Goal: Information Seeking & Learning: Check status

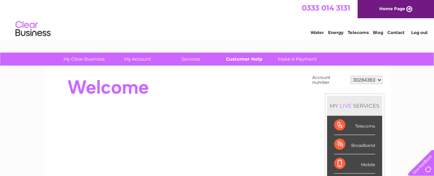
click at [242, 61] on link "Customer Help" at bounding box center [244, 59] width 58 height 13
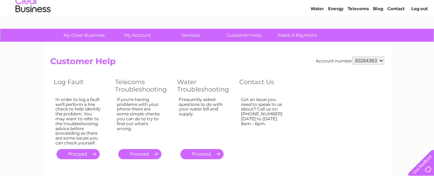
scroll to position [35, 0]
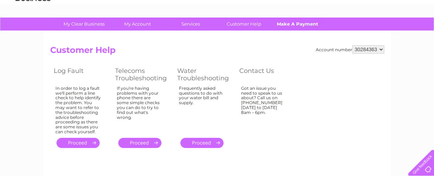
click at [290, 25] on link "Make A Payment" at bounding box center [297, 24] width 58 height 13
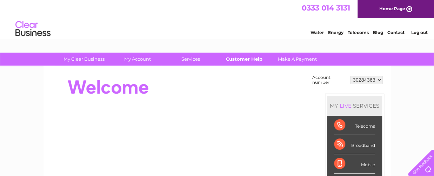
click at [251, 60] on link "Customer Help" at bounding box center [244, 59] width 58 height 13
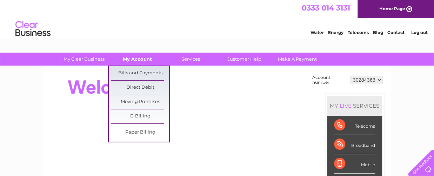
click at [137, 59] on link "My Account" at bounding box center [137, 59] width 58 height 13
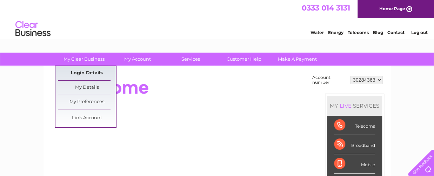
click at [92, 75] on link "Login Details" at bounding box center [87, 73] width 58 height 14
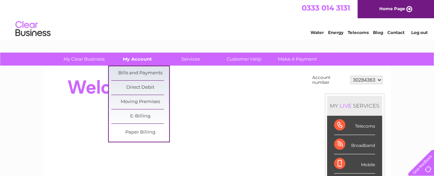
scroll to position [35, 0]
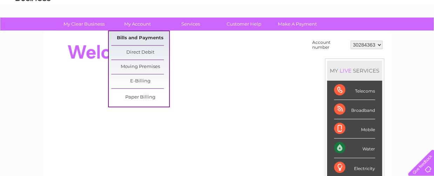
click at [136, 40] on link "Bills and Payments" at bounding box center [140, 38] width 58 height 14
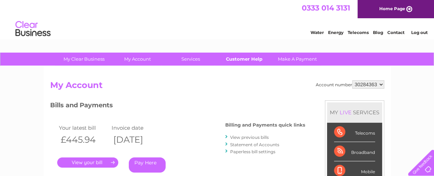
click at [247, 59] on link "Customer Help" at bounding box center [244, 59] width 58 height 13
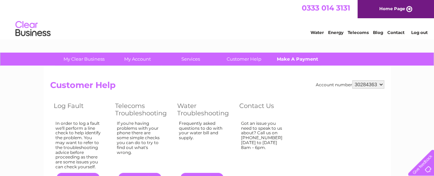
click at [292, 60] on link "Make A Payment" at bounding box center [297, 59] width 58 height 13
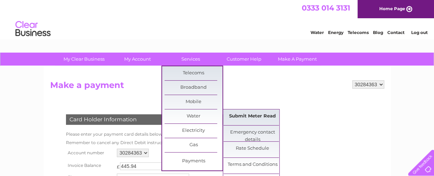
click at [239, 114] on link "Submit Meter Read" at bounding box center [252, 116] width 58 height 14
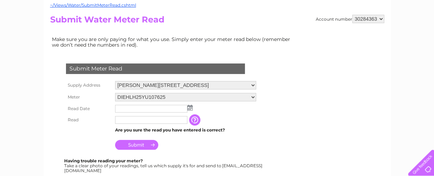
scroll to position [70, 0]
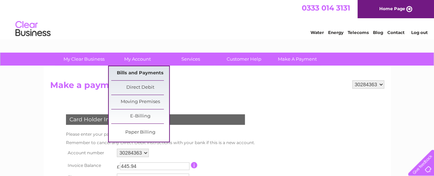
click at [152, 72] on link "Bills and Payments" at bounding box center [140, 73] width 58 height 14
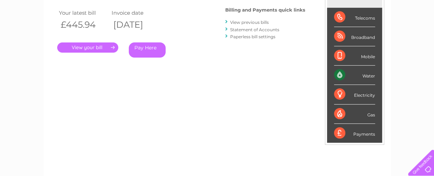
scroll to position [105, 0]
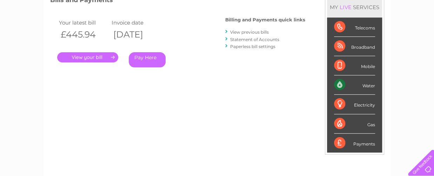
click at [246, 32] on link "View previous bills" at bounding box center [249, 31] width 39 height 5
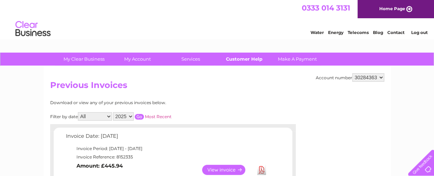
click at [241, 60] on link "Customer Help" at bounding box center [244, 59] width 58 height 13
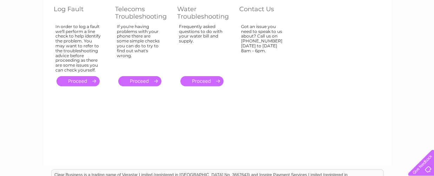
scroll to position [70, 0]
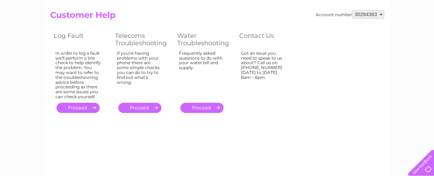
click at [74, 107] on link "." at bounding box center [77, 108] width 43 height 10
click at [136, 108] on link "." at bounding box center [139, 108] width 43 height 10
click at [202, 108] on link "." at bounding box center [201, 108] width 43 height 10
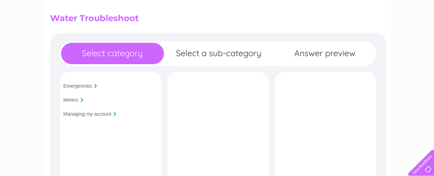
scroll to position [70, 0]
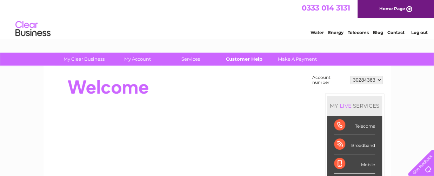
click at [249, 60] on link "Customer Help" at bounding box center [244, 59] width 58 height 13
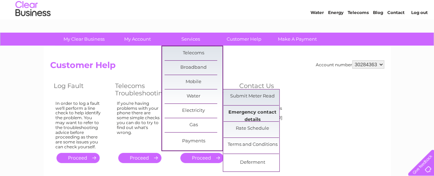
scroll to position [35, 0]
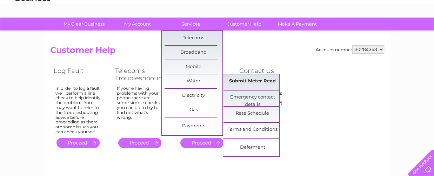
click at [249, 80] on link "Submit Meter Read" at bounding box center [252, 81] width 58 height 14
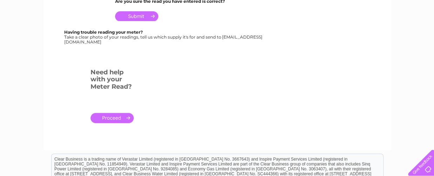
scroll to position [210, 0]
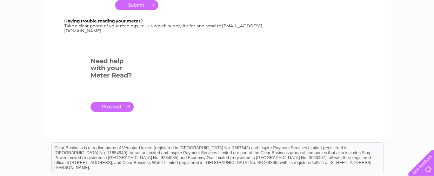
click at [109, 106] on link "." at bounding box center [111, 107] width 43 height 10
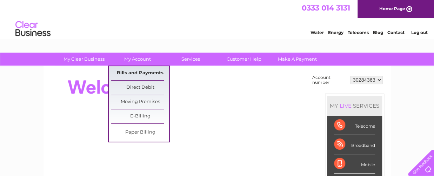
click at [135, 73] on link "Bills and Payments" at bounding box center [140, 73] width 58 height 14
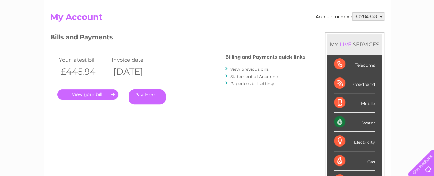
scroll to position [70, 0]
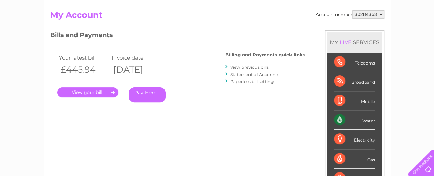
click at [99, 94] on link "." at bounding box center [87, 92] width 61 height 10
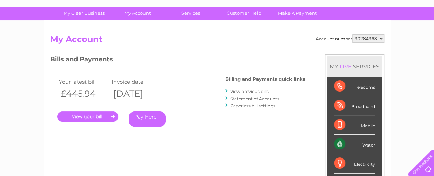
scroll to position [35, 0]
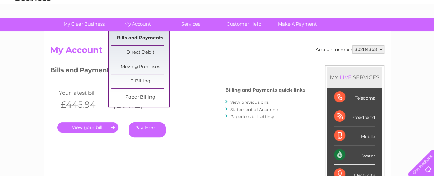
click at [149, 35] on link "Bills and Payments" at bounding box center [140, 38] width 58 height 14
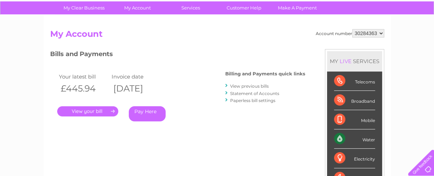
scroll to position [70, 0]
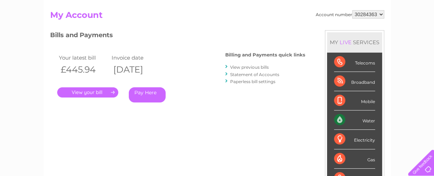
click at [91, 92] on link "." at bounding box center [87, 92] width 61 height 10
